Goal: Task Accomplishment & Management: Complete application form

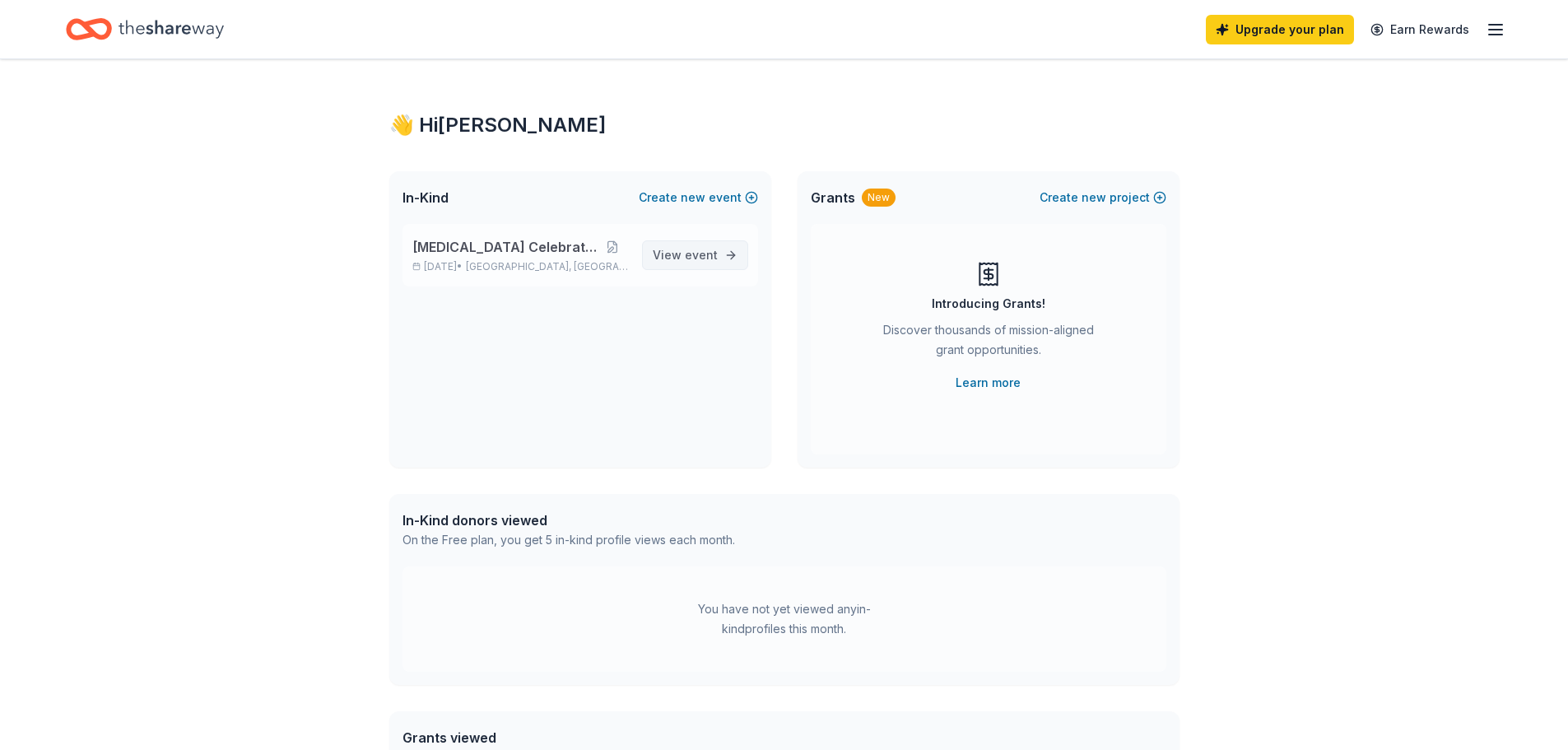
click at [673, 261] on span "View event" at bounding box center [685, 255] width 65 height 20
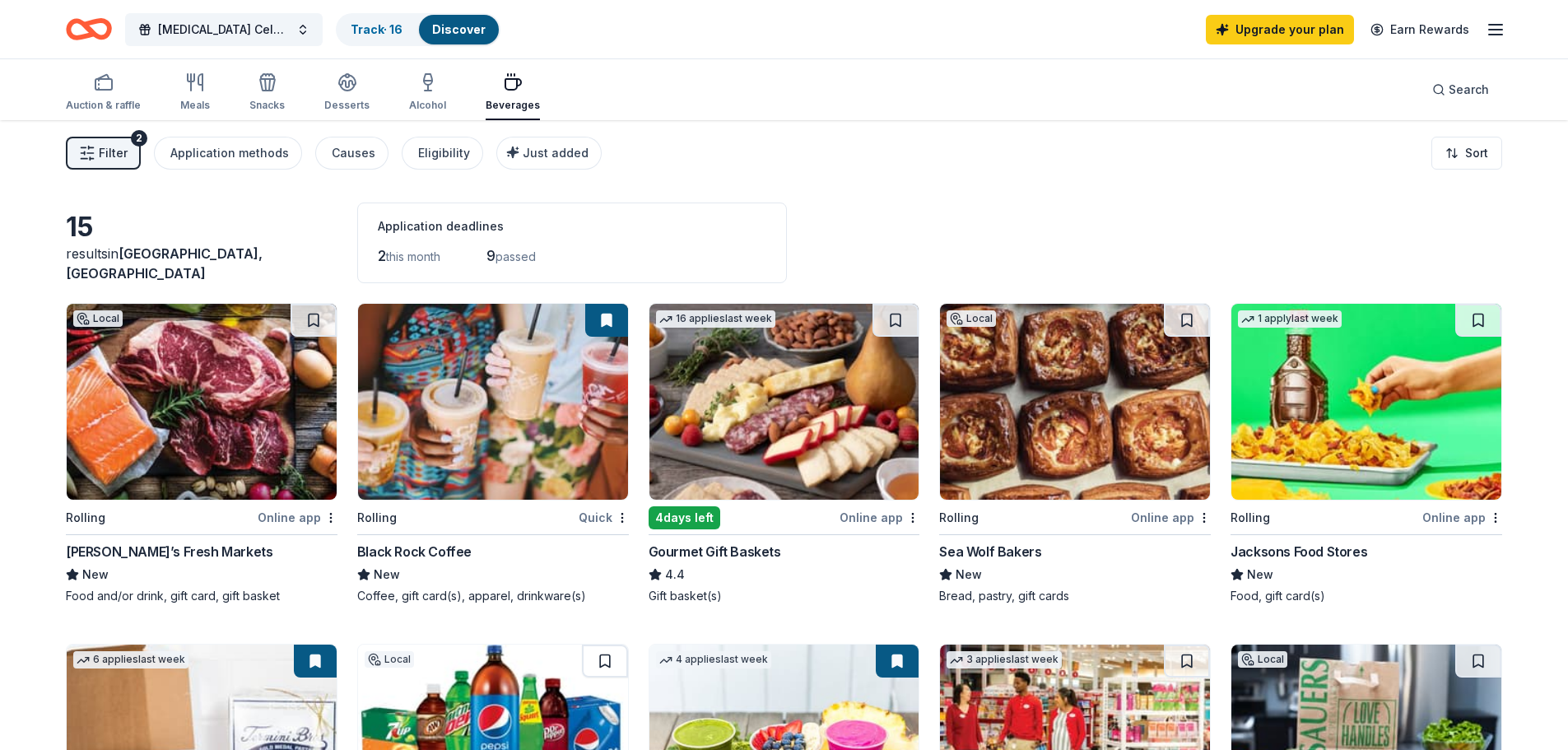
click at [225, 425] on img at bounding box center [201, 401] width 270 height 196
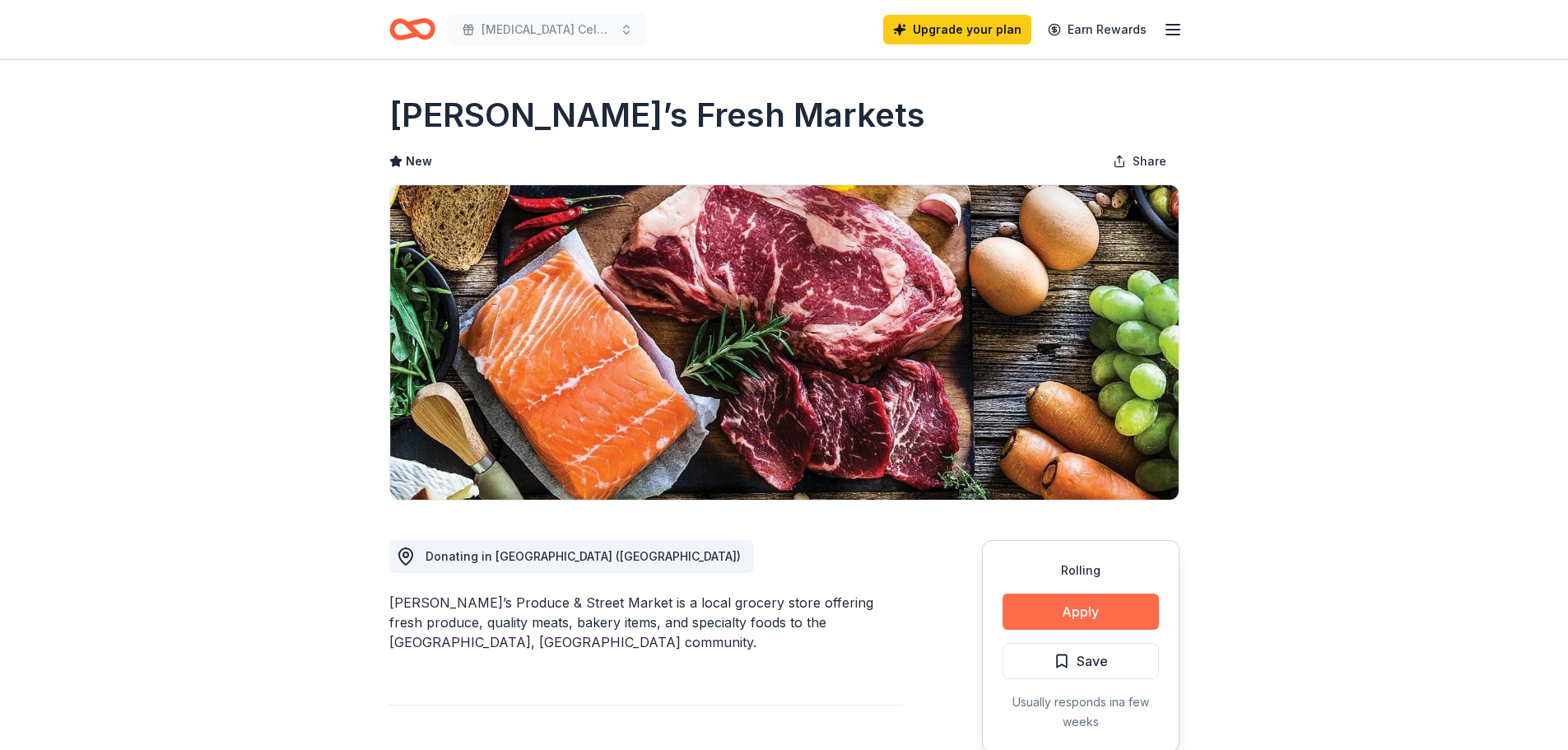
click at [1059, 605] on button "Apply" at bounding box center [1080, 611] width 156 height 36
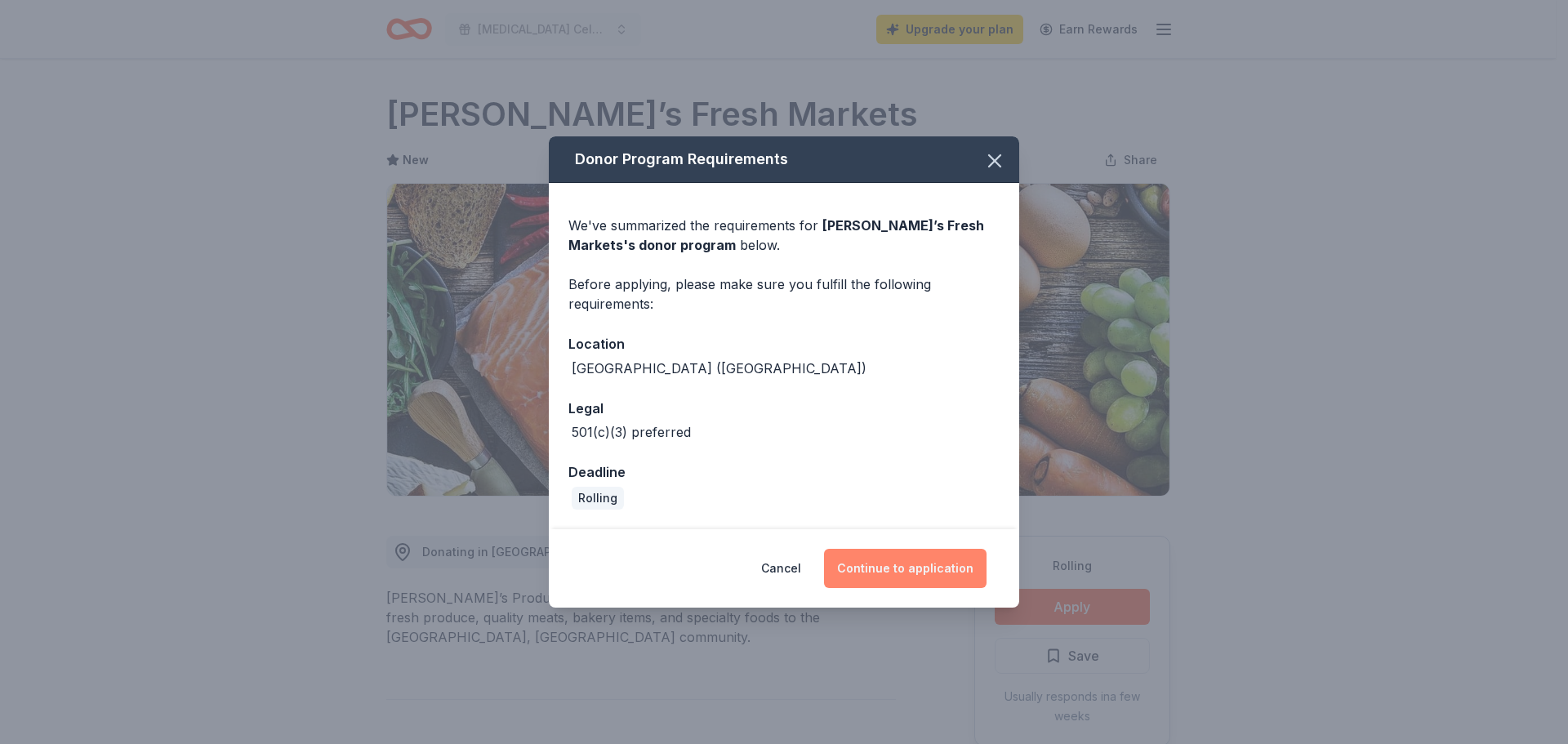
click at [862, 565] on button "Continue to application" at bounding box center [905, 568] width 163 height 39
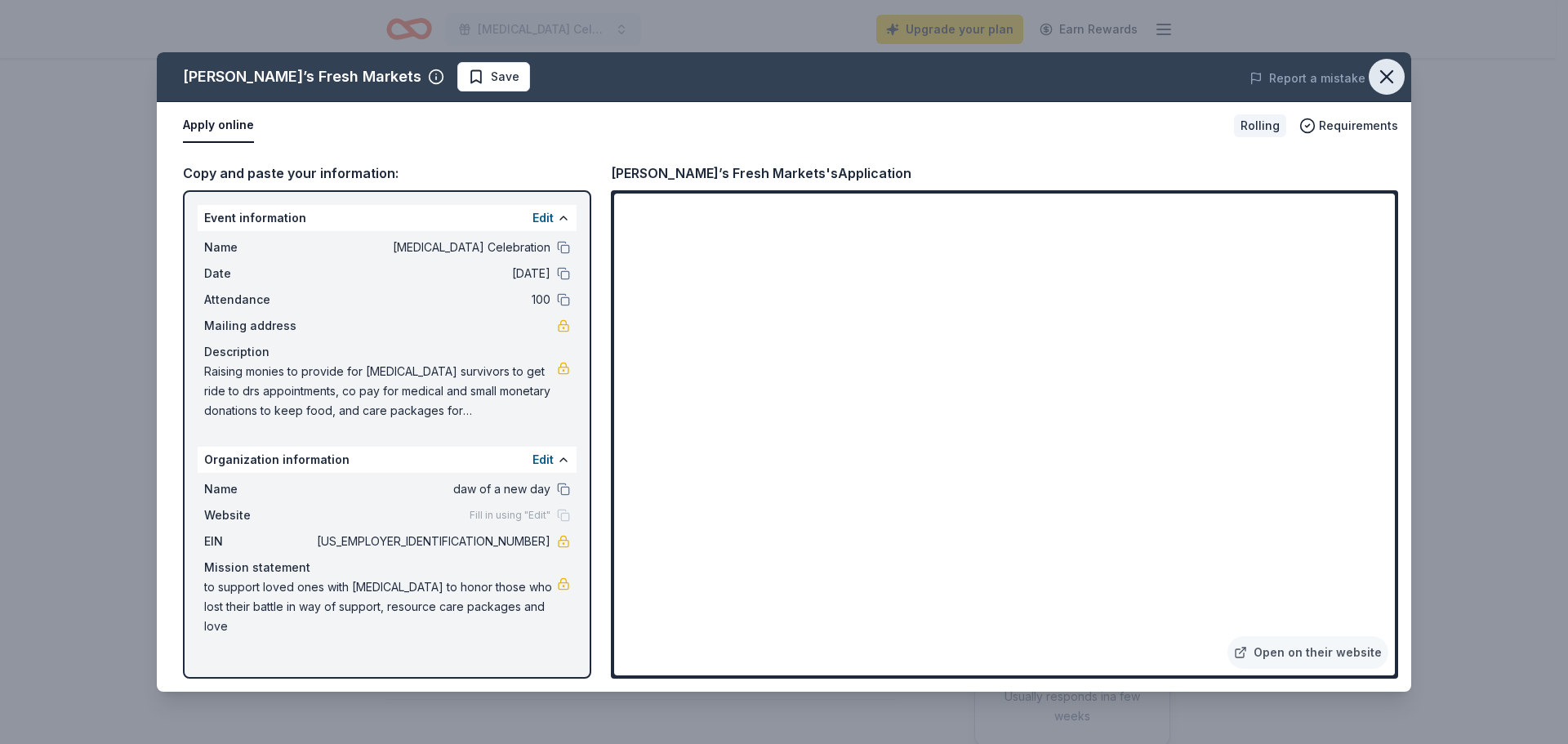
click at [1379, 80] on icon "button" at bounding box center [1386, 76] width 23 height 23
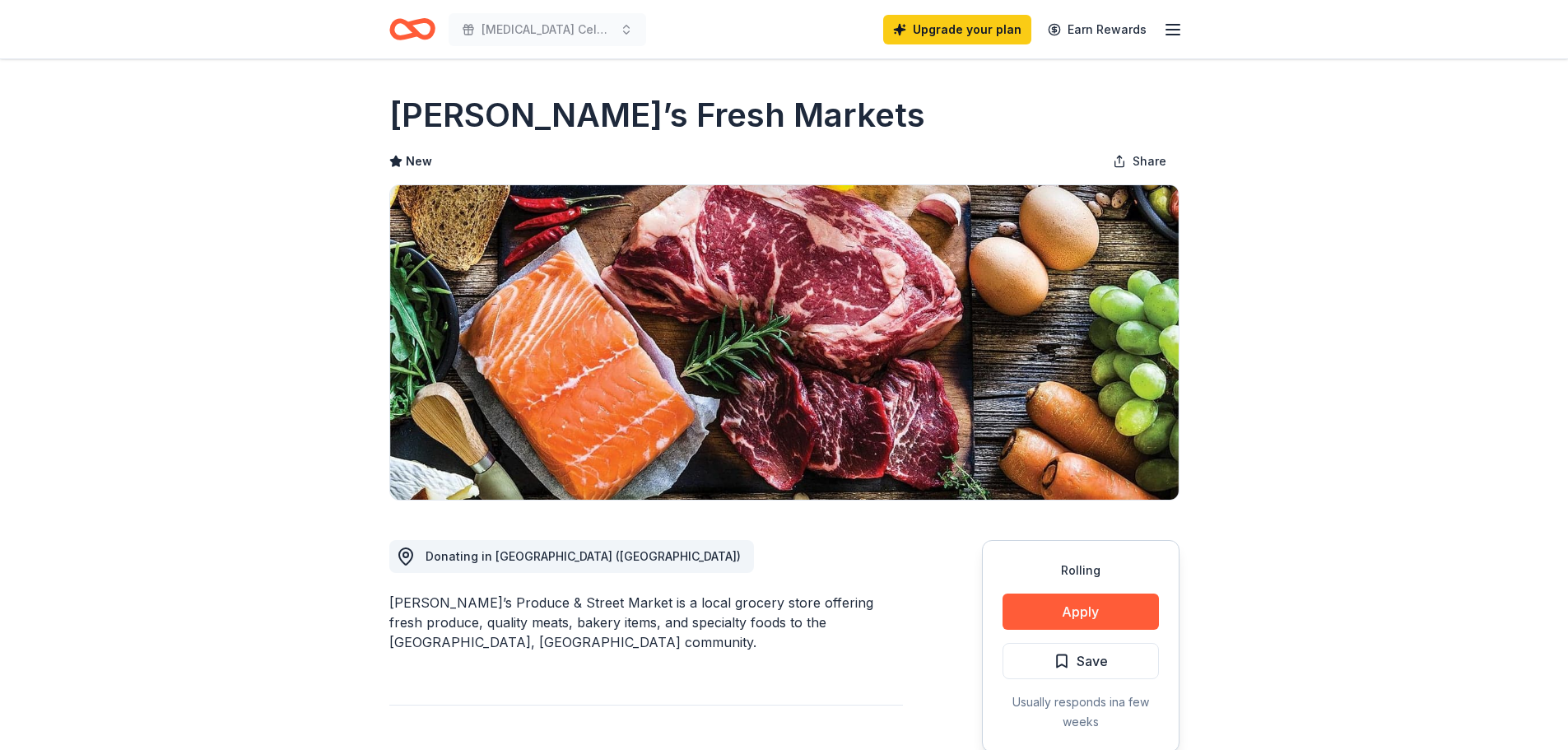
click at [1168, 23] on icon "button" at bounding box center [1173, 29] width 20 height 20
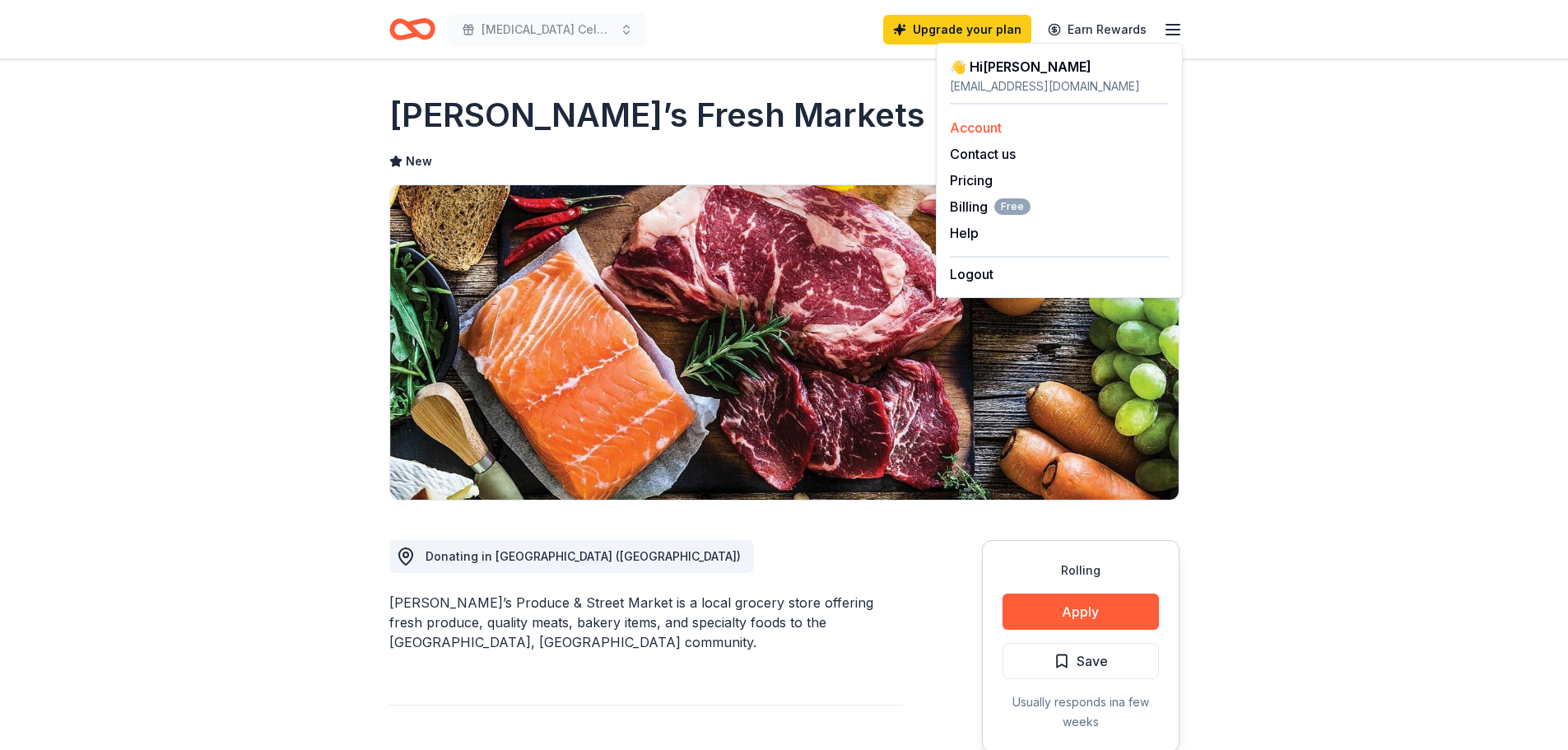
click at [964, 133] on link "Account" at bounding box center [976, 127] width 52 height 16
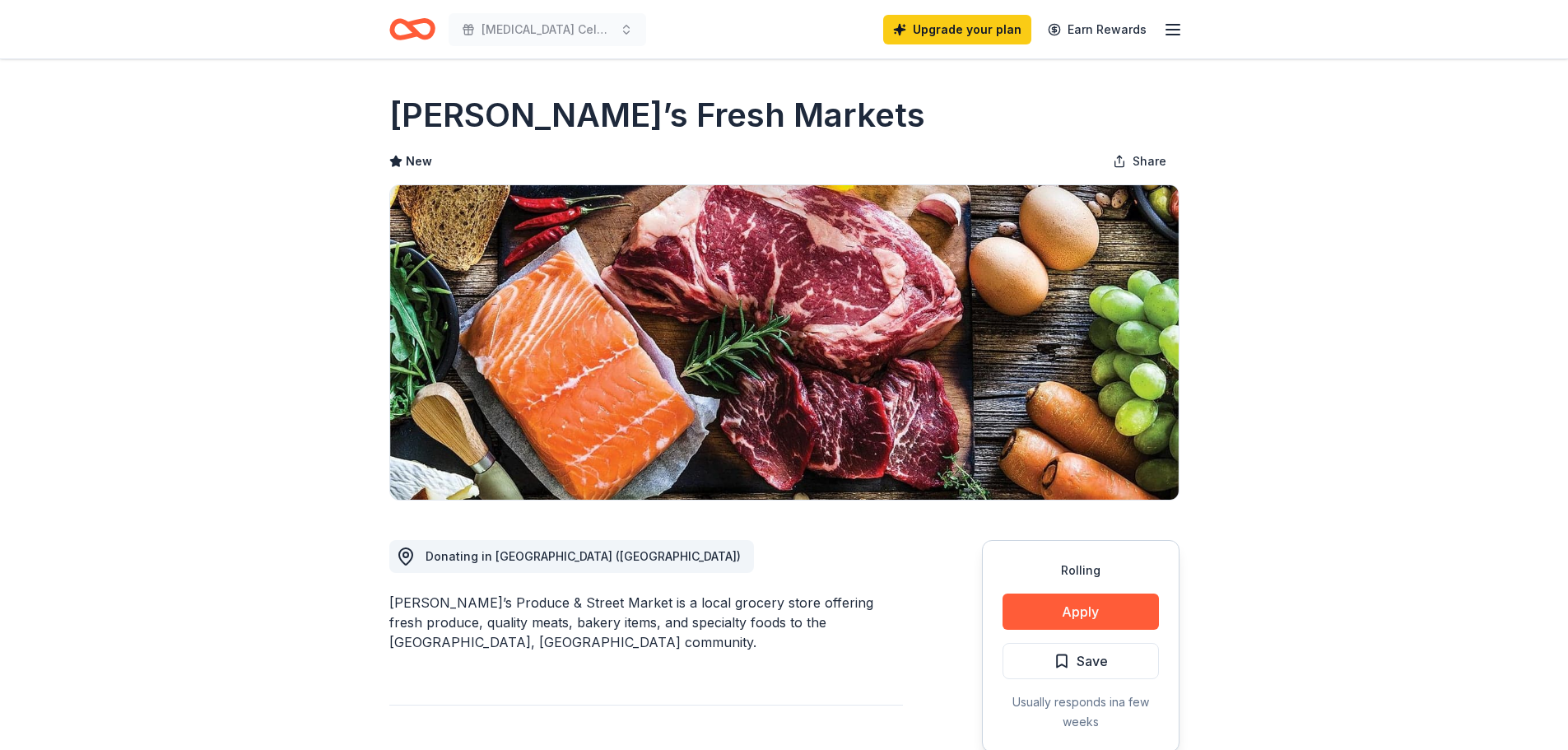
click at [391, 23] on icon "Home" at bounding box center [412, 28] width 46 height 39
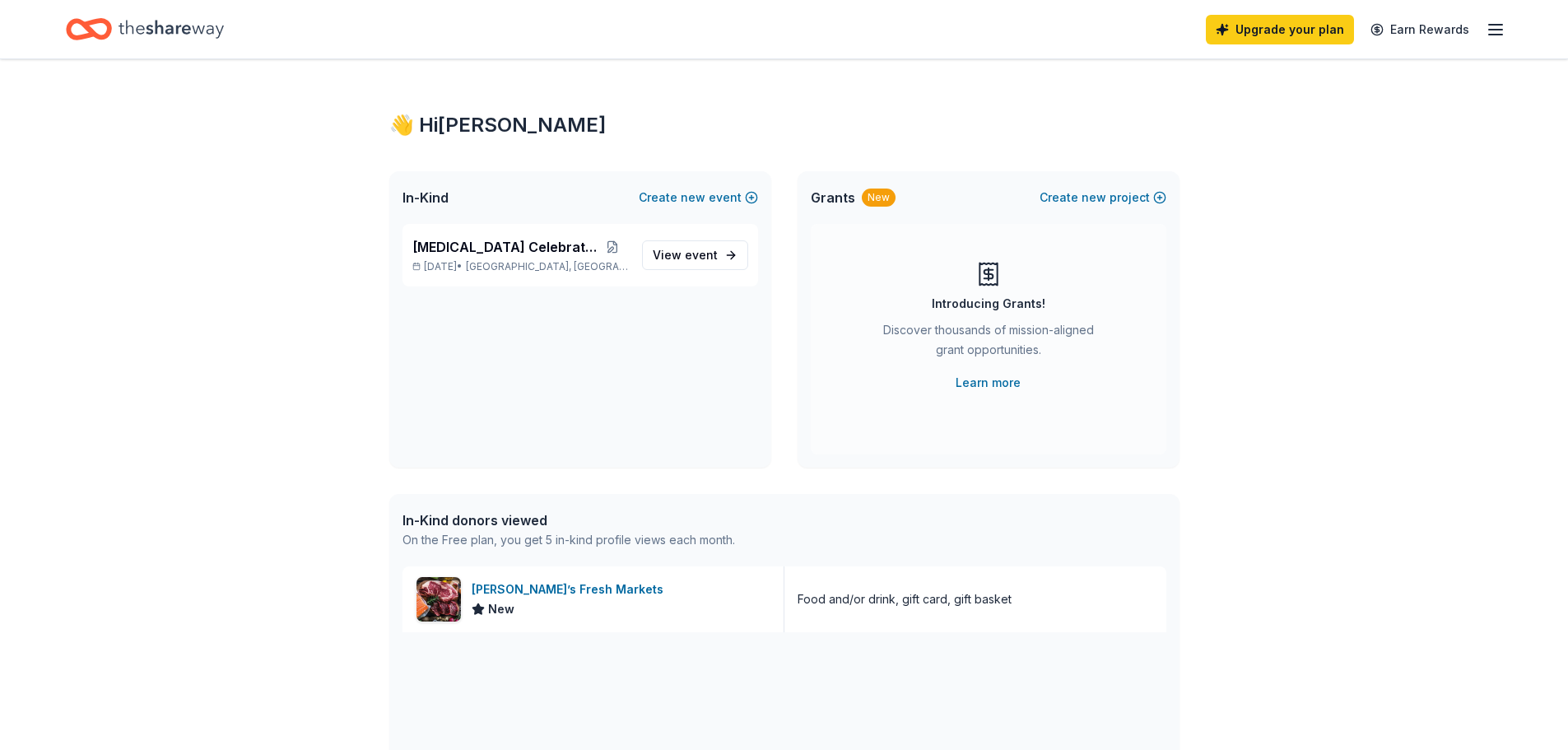
click at [168, 23] on icon "Home" at bounding box center [171, 28] width 105 height 34
